Goal: Navigation & Orientation: Find specific page/section

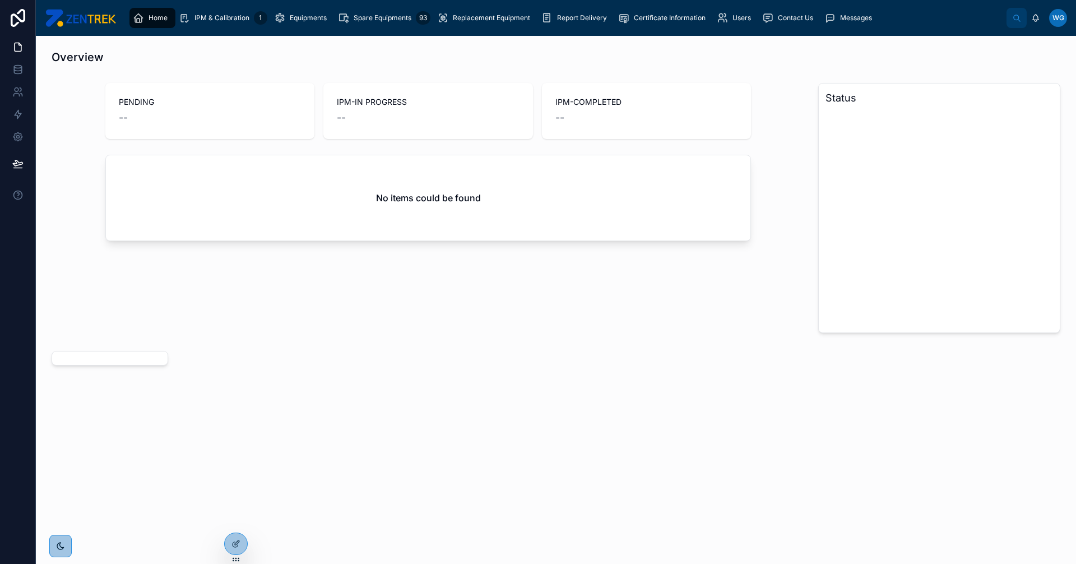
click at [0, 0] on icon at bounding box center [0, 0] width 0 height 0
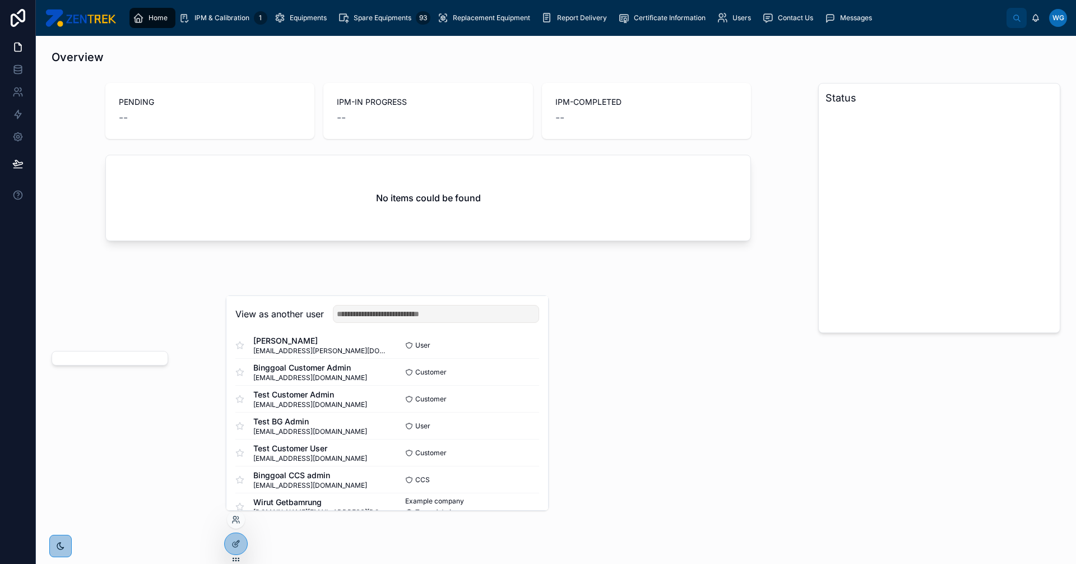
scroll to position [55, 0]
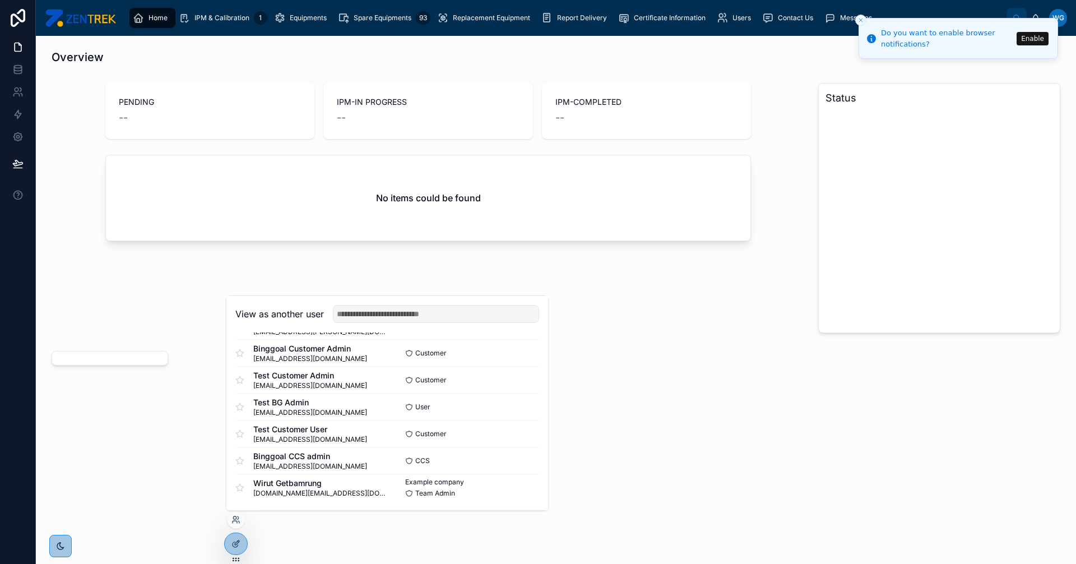
click at [1038, 43] on button "Enable" at bounding box center [1032, 38] width 32 height 13
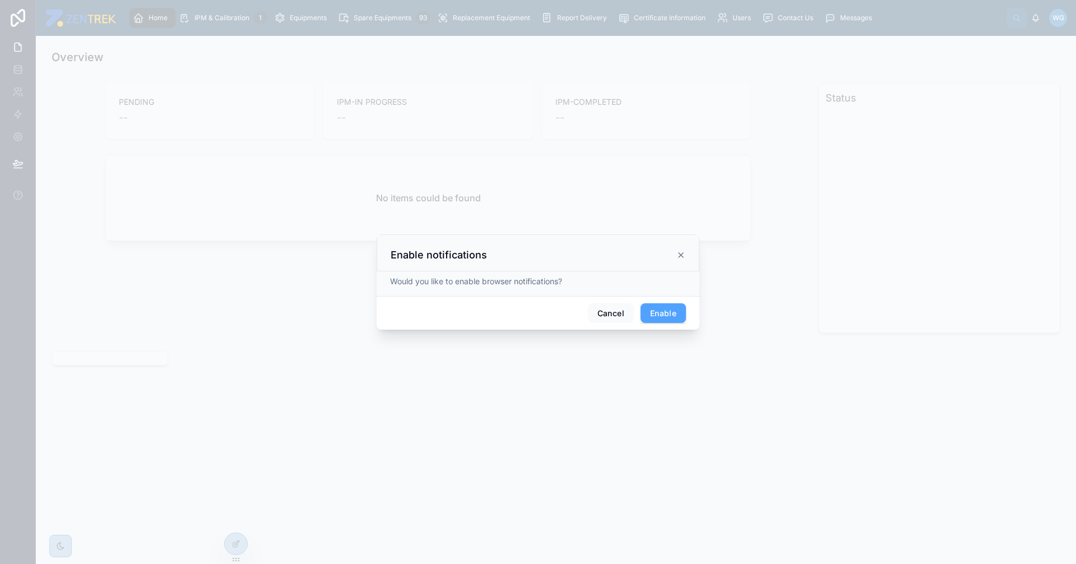
click at [664, 326] on div "Cancel Enable" at bounding box center [538, 313] width 323 height 34
click at [669, 315] on button "Enable" at bounding box center [662, 313] width 45 height 20
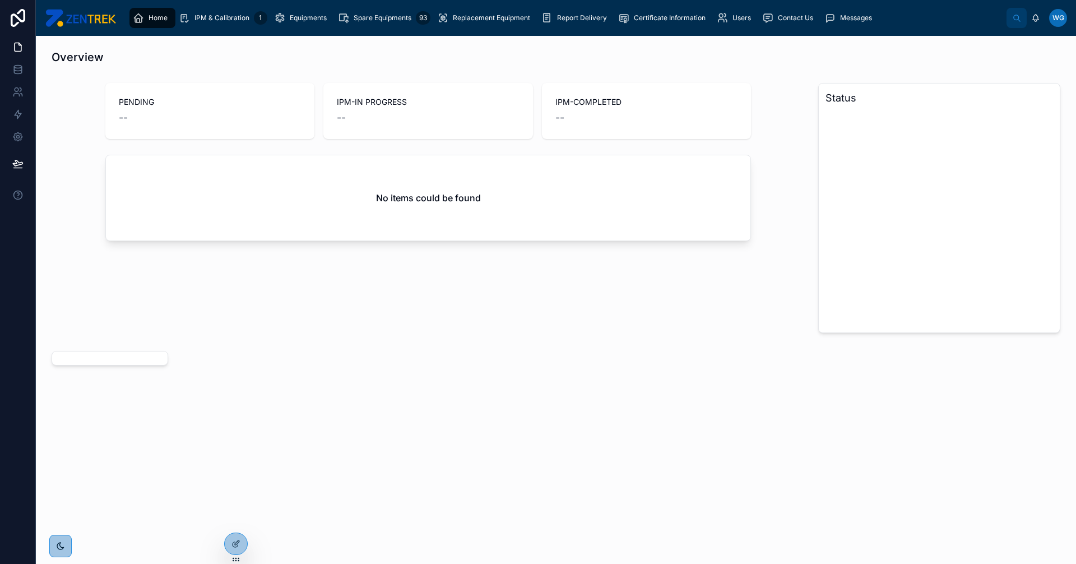
click at [724, 18] on icon "scrollable content" at bounding box center [722, 17] width 11 height 11
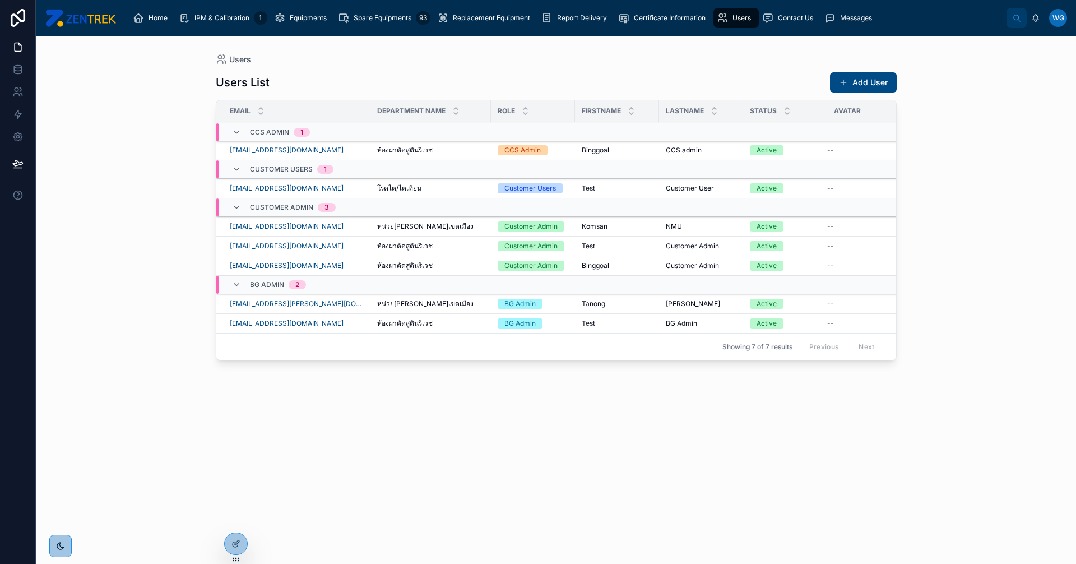
click at [0, 0] on icon at bounding box center [0, 0] width 0 height 0
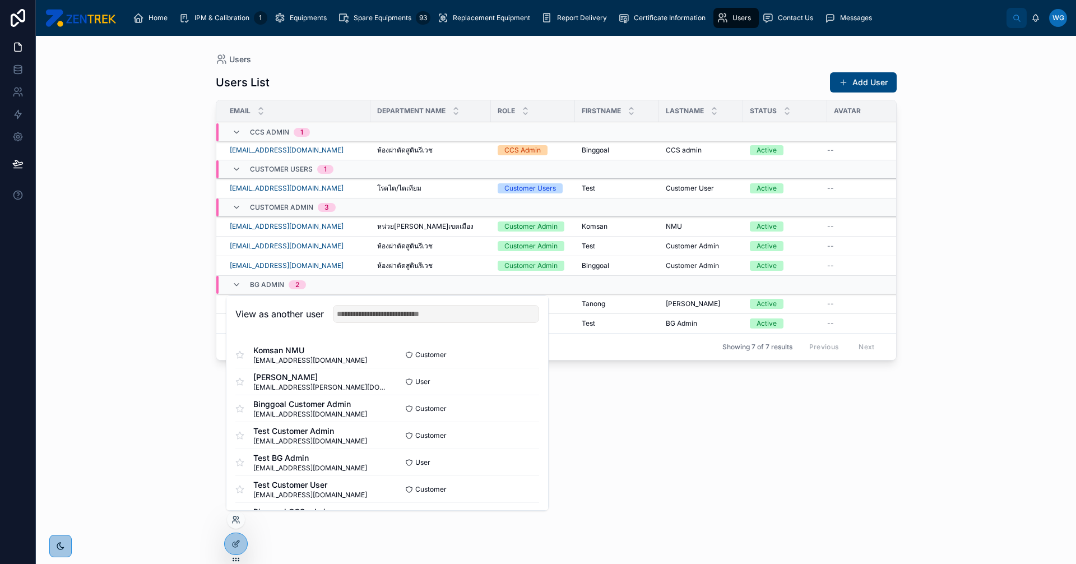
click at [647, 446] on div "Users List Add User Email Department Name Role Firstname Lastname Status Avatar…" at bounding box center [556, 307] width 681 height 485
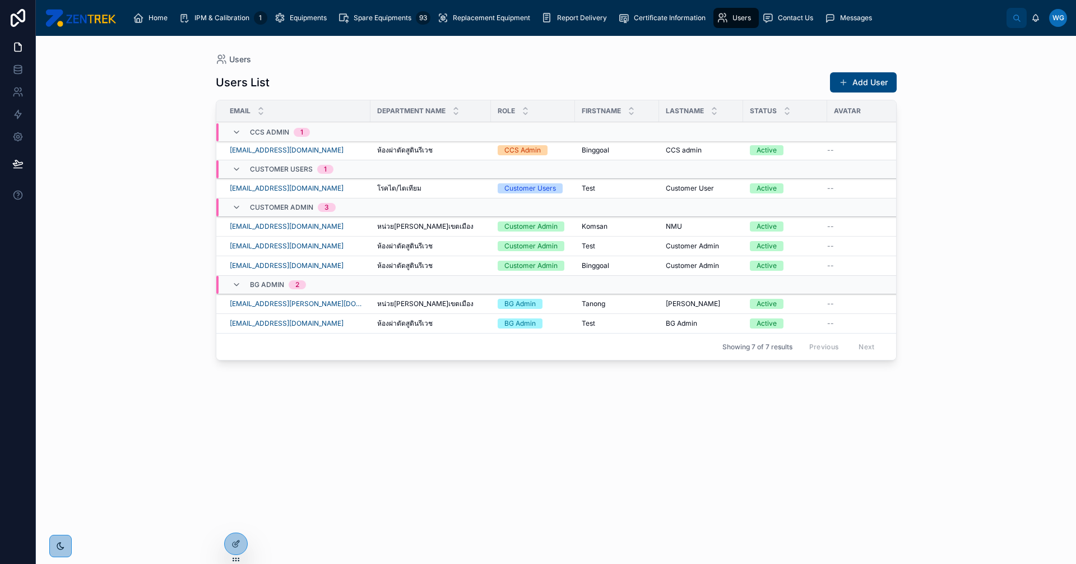
click at [333, 452] on div "Users List Add User Email Department Name Role Firstname Lastname Status Avatar…" at bounding box center [556, 307] width 681 height 485
click at [156, 27] on link "Home" at bounding box center [152, 18] width 46 height 20
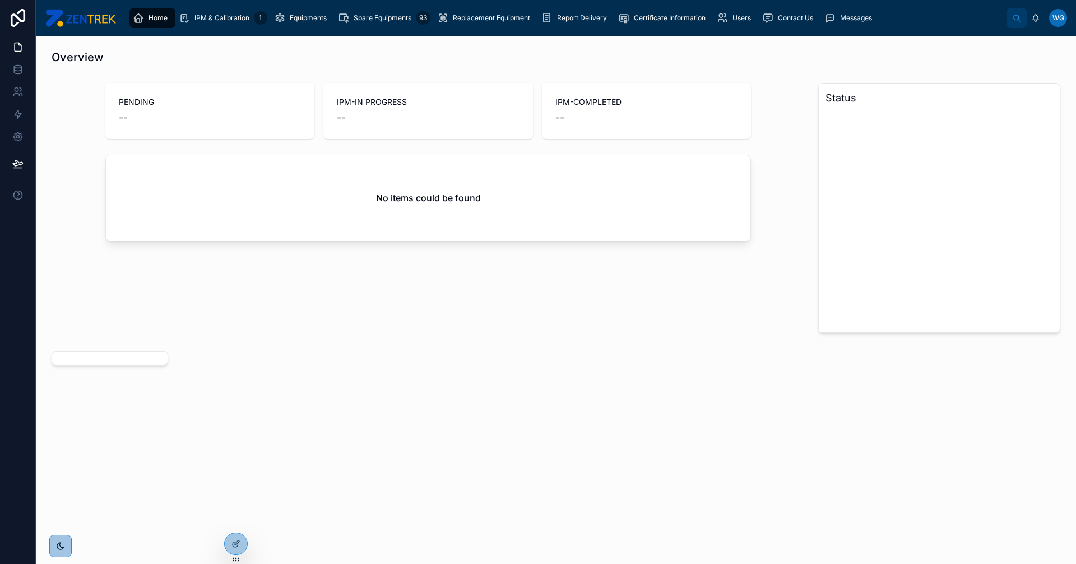
click at [157, 12] on div "Home" at bounding box center [152, 18] width 39 height 18
click at [0, 0] on div at bounding box center [0, 0] width 0 height 0
click at [236, 522] on div "Overview PENDING -- IPM-IN PROGRESS -- IPM-COMPLETED -- No items could be found…" at bounding box center [556, 300] width 1040 height 528
click at [0, 0] on div at bounding box center [0, 0] width 0 height 0
click at [0, 0] on icon at bounding box center [0, 0] width 0 height 0
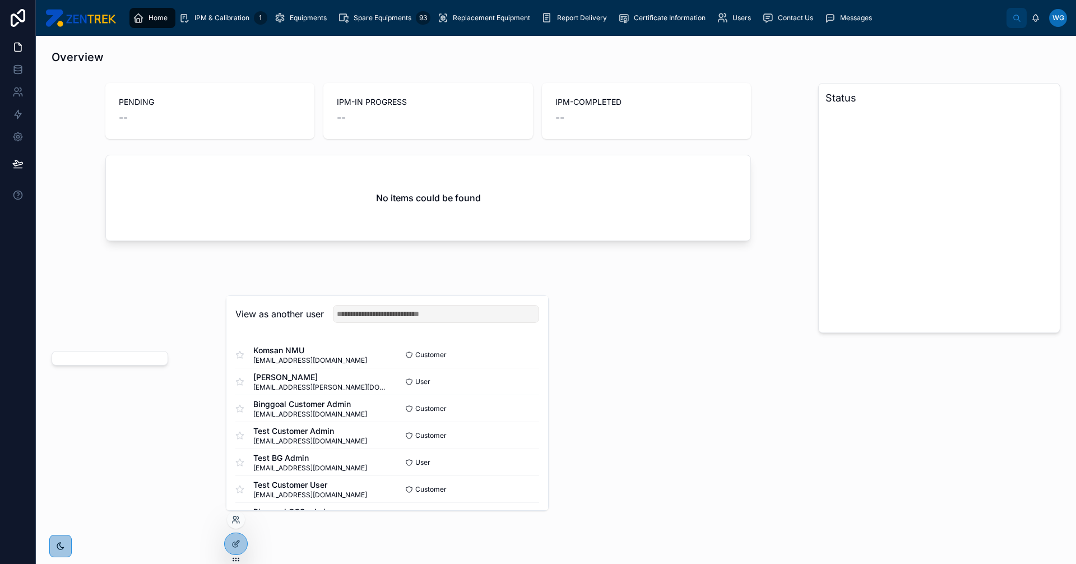
click at [197, 500] on div "Overview PENDING -- IPM-IN PROGRESS -- IPM-COMPLETED -- No items could be found…" at bounding box center [556, 300] width 1040 height 528
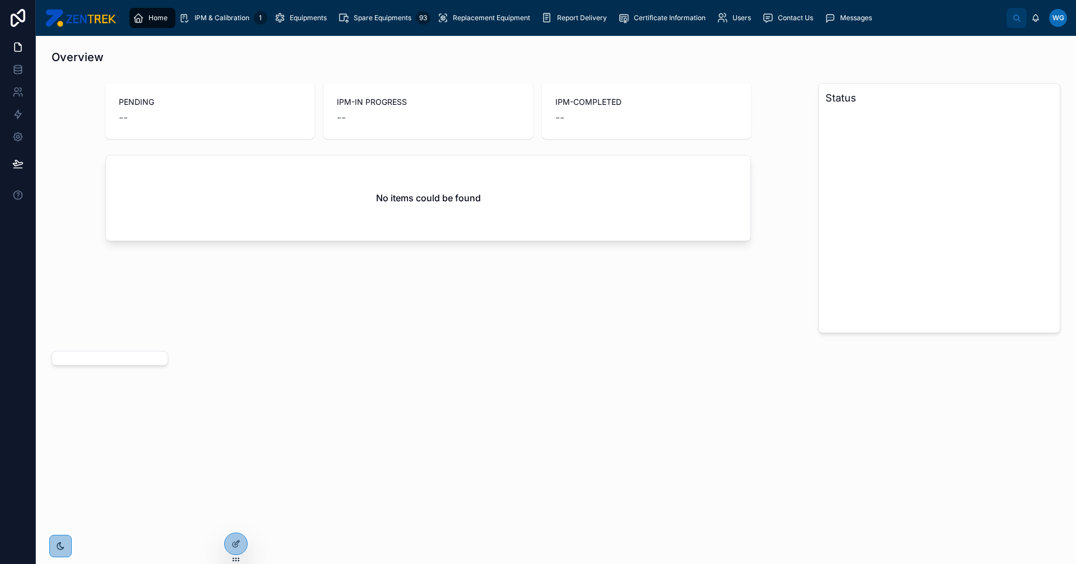
click at [0, 0] on icon at bounding box center [0, 0] width 0 height 0
click at [162, 455] on div "Overview PENDING -- IPM-IN PROGRESS -- IPM-COMPLETED -- No items could be found…" at bounding box center [556, 248] width 1040 height 424
